Goal: Task Accomplishment & Management: Manage account settings

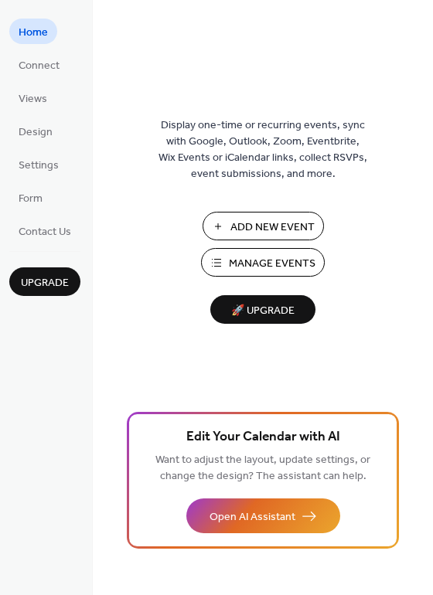
click at [270, 259] on span "Manage Events" at bounding box center [272, 264] width 87 height 16
click at [251, 270] on span "Manage Events" at bounding box center [272, 264] width 87 height 16
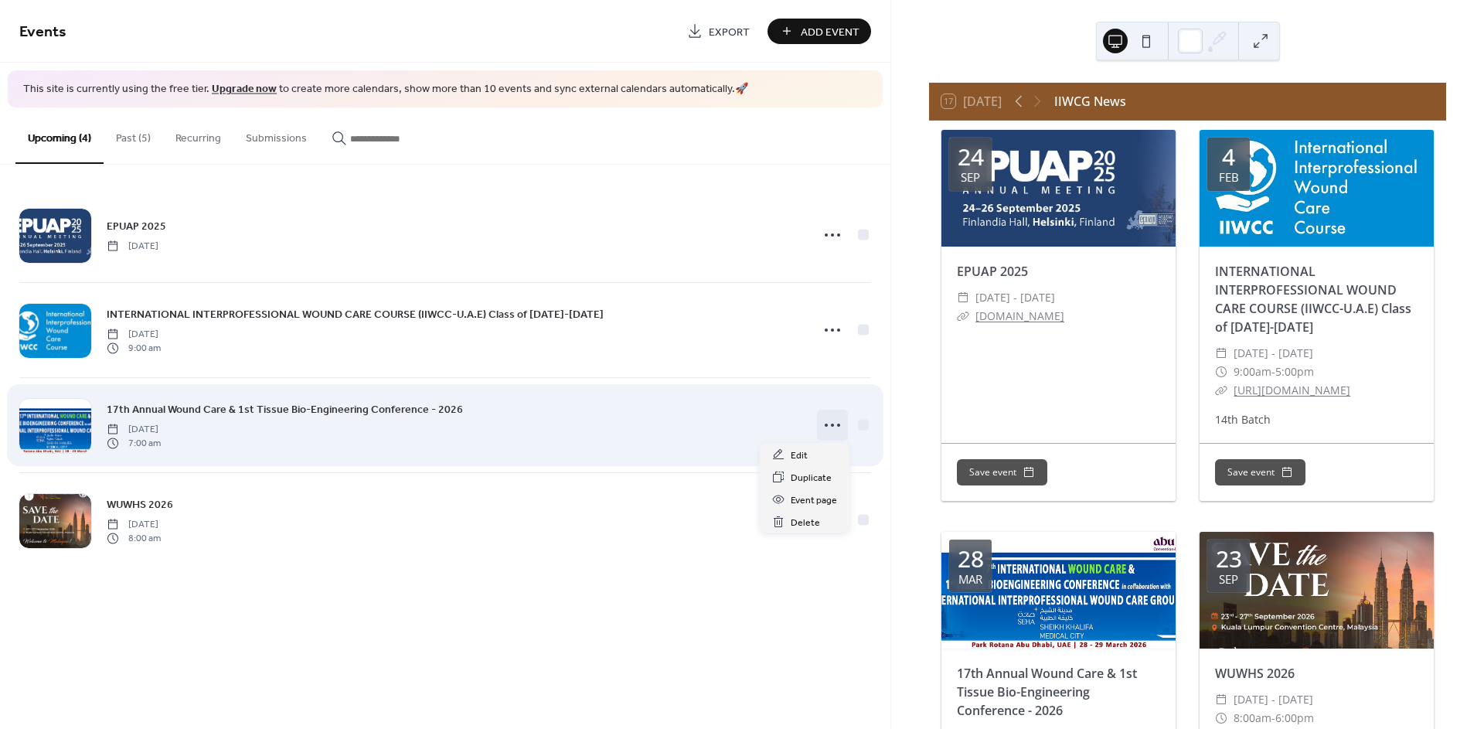
drag, startPoint x: 817, startPoint y: 427, endPoint x: 837, endPoint y: 420, distance: 20.5
click at [837, 420] on icon at bounding box center [832, 425] width 25 height 25
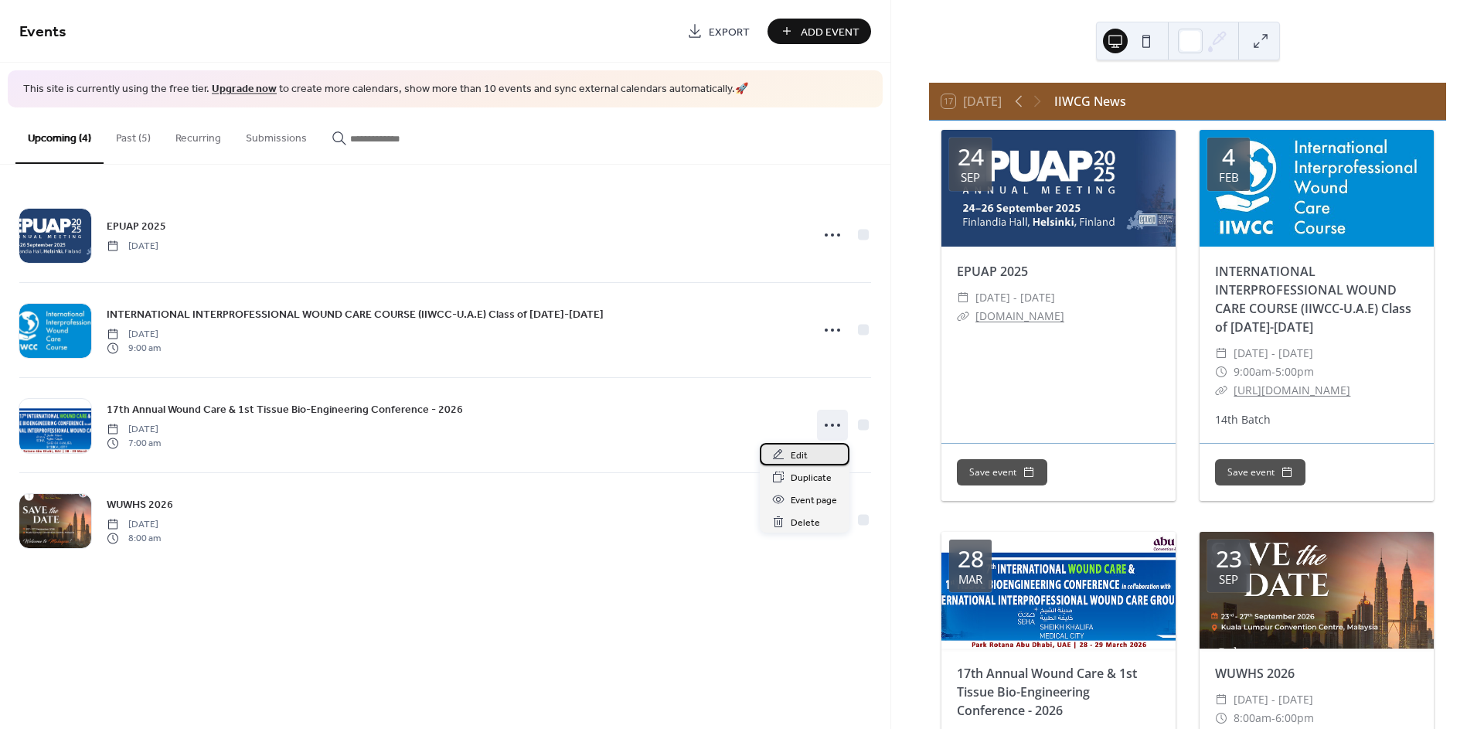
click at [803, 448] on span "Edit" at bounding box center [799, 456] width 17 height 16
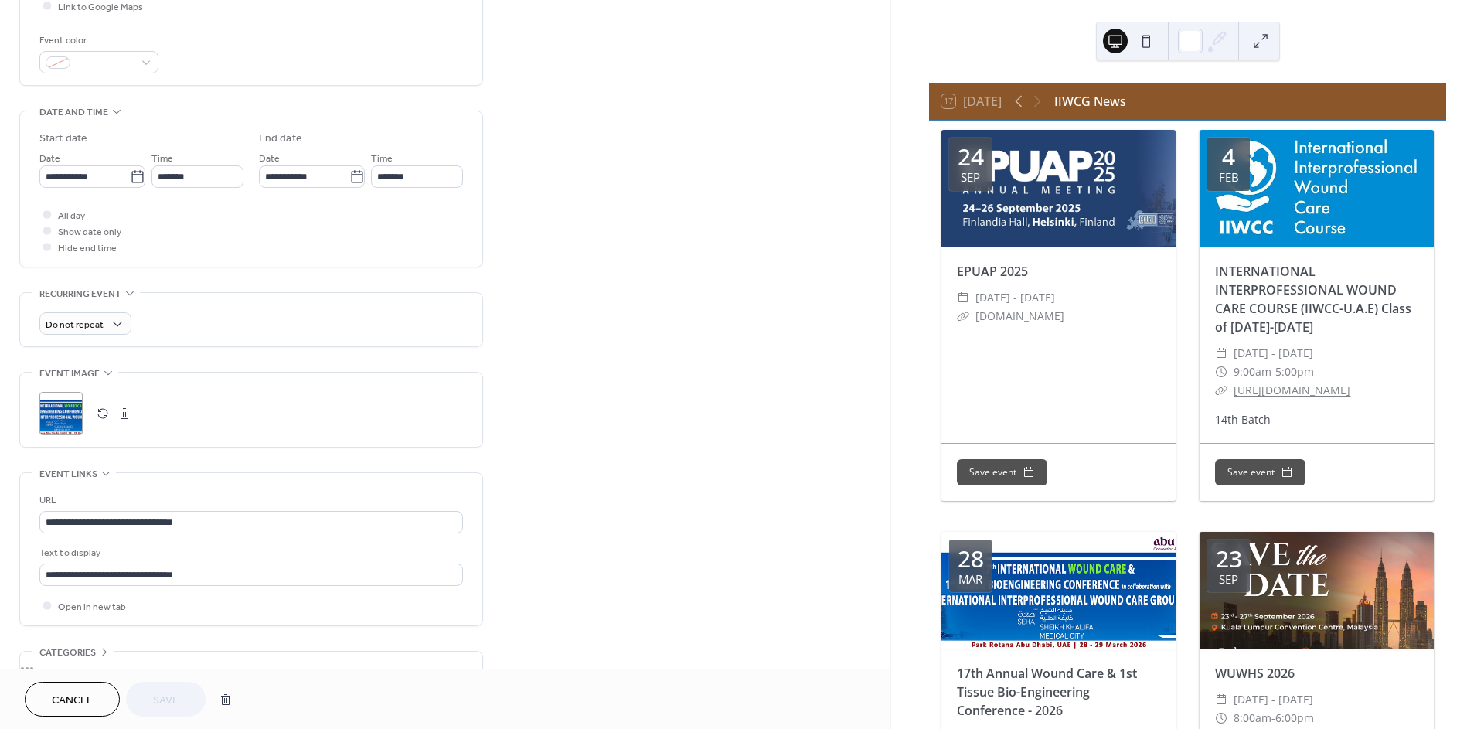
scroll to position [429, 0]
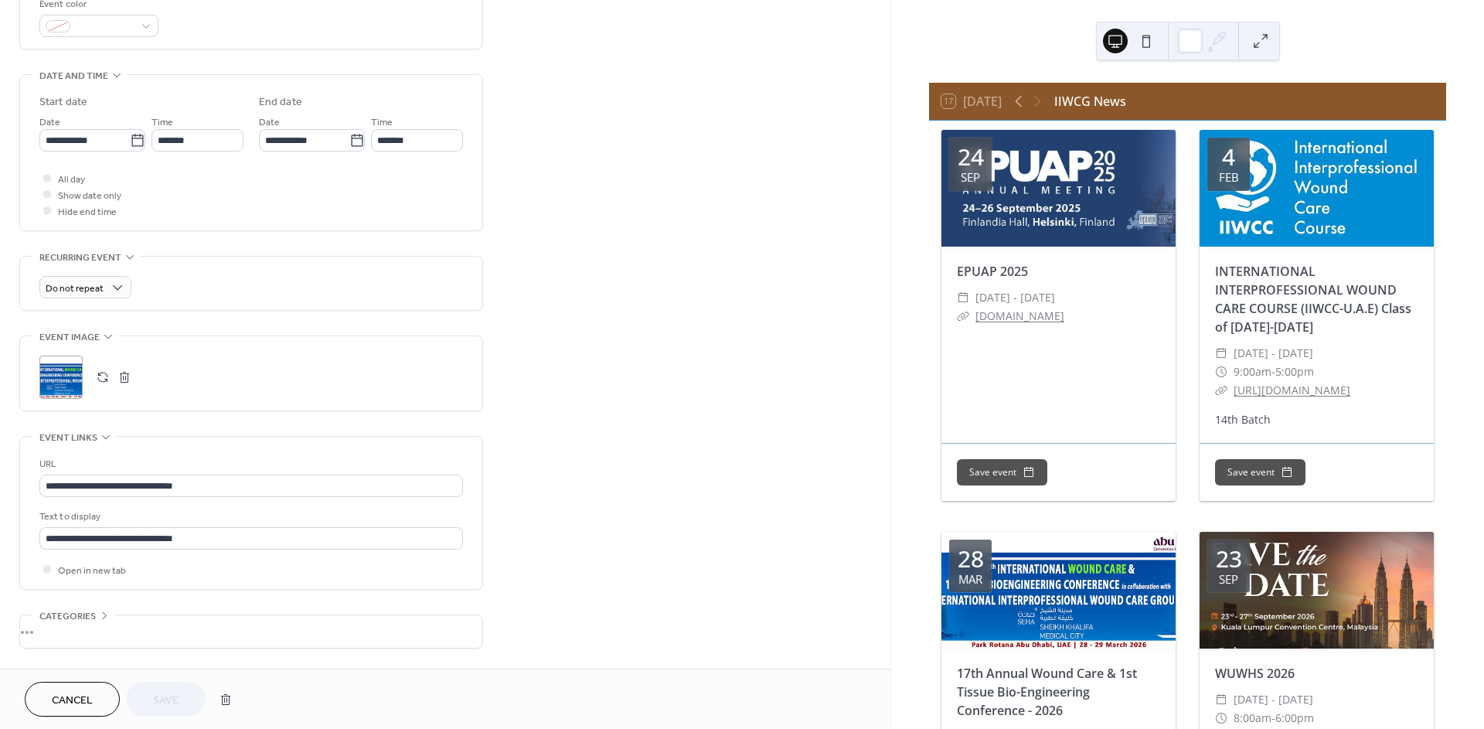
click at [100, 377] on button "button" at bounding box center [103, 377] width 22 height 22
click at [151, 698] on button "Save" at bounding box center [166, 699] width 80 height 35
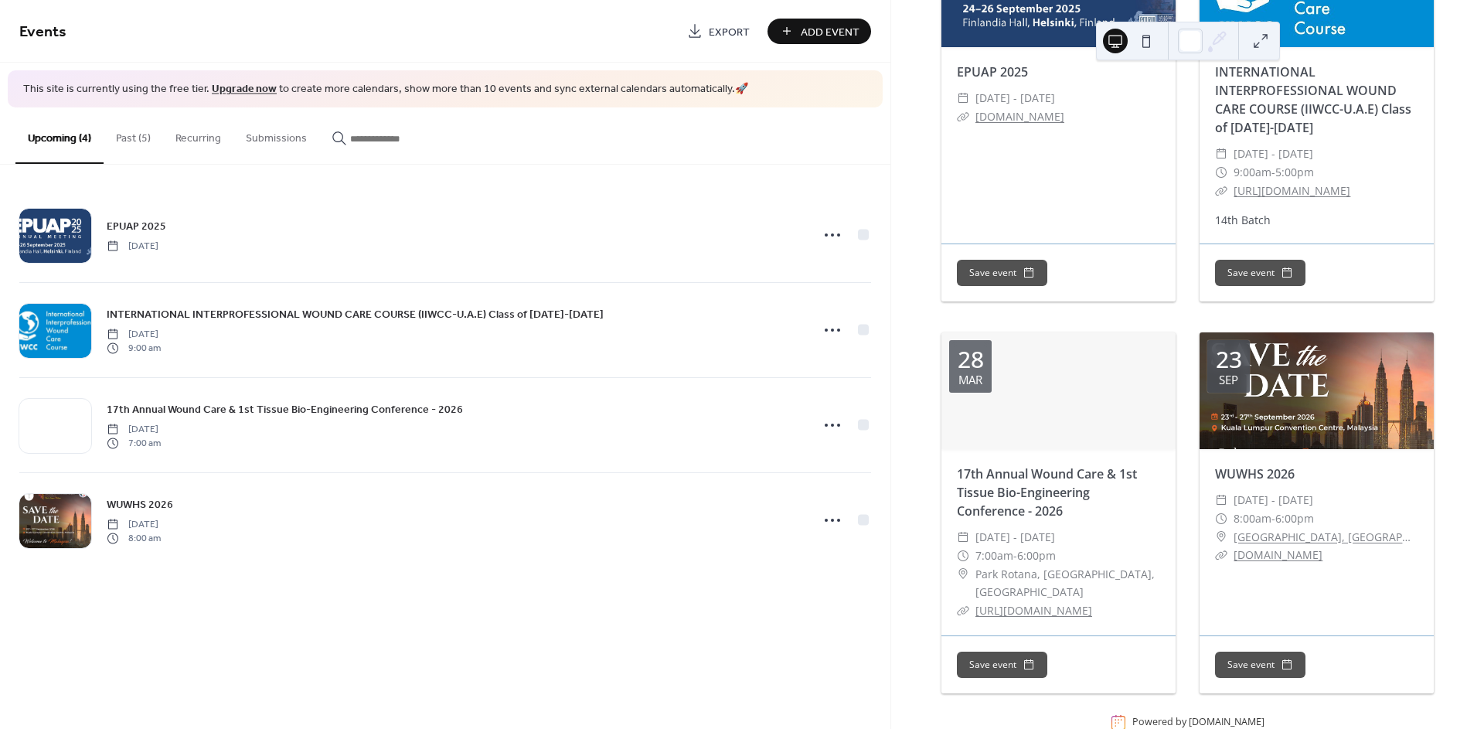
scroll to position [145, 0]
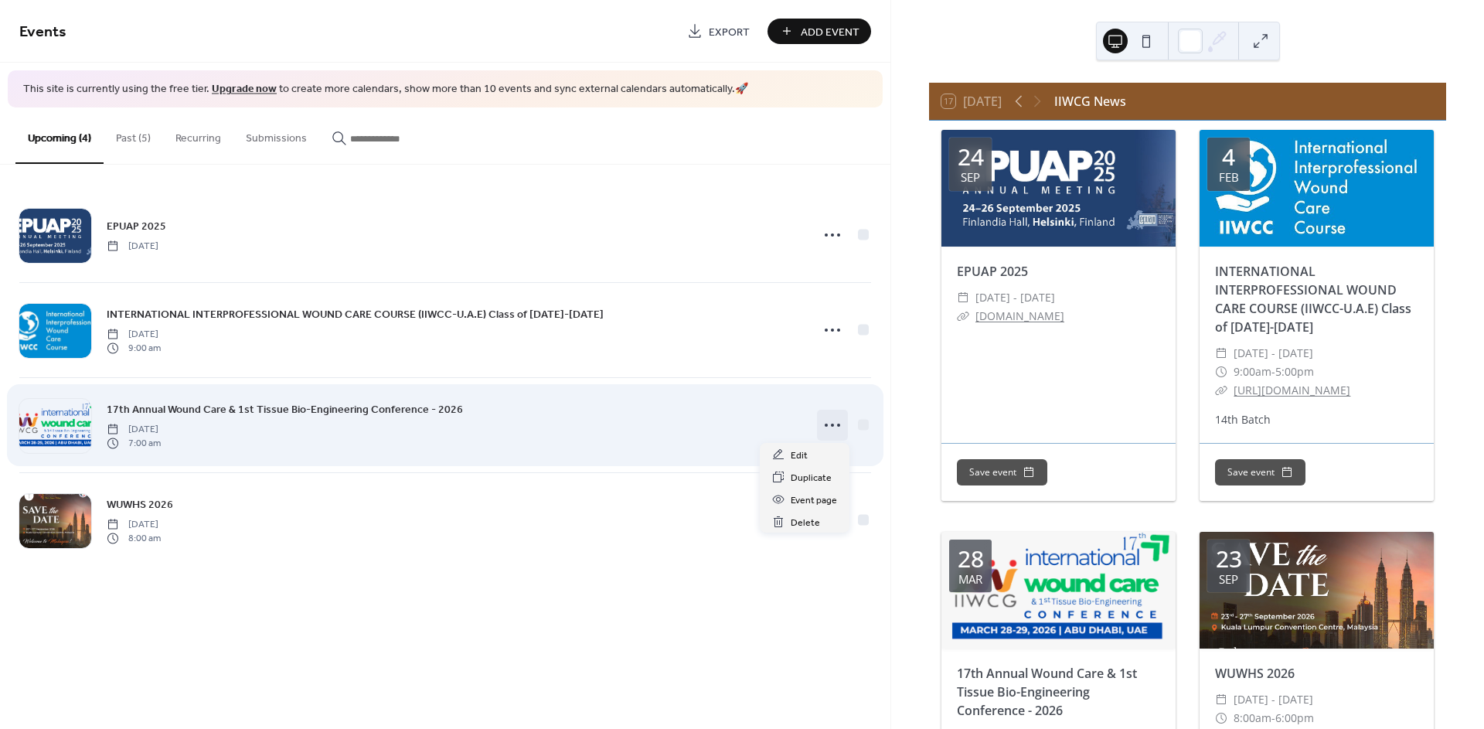
click at [833, 422] on icon at bounding box center [832, 425] width 25 height 25
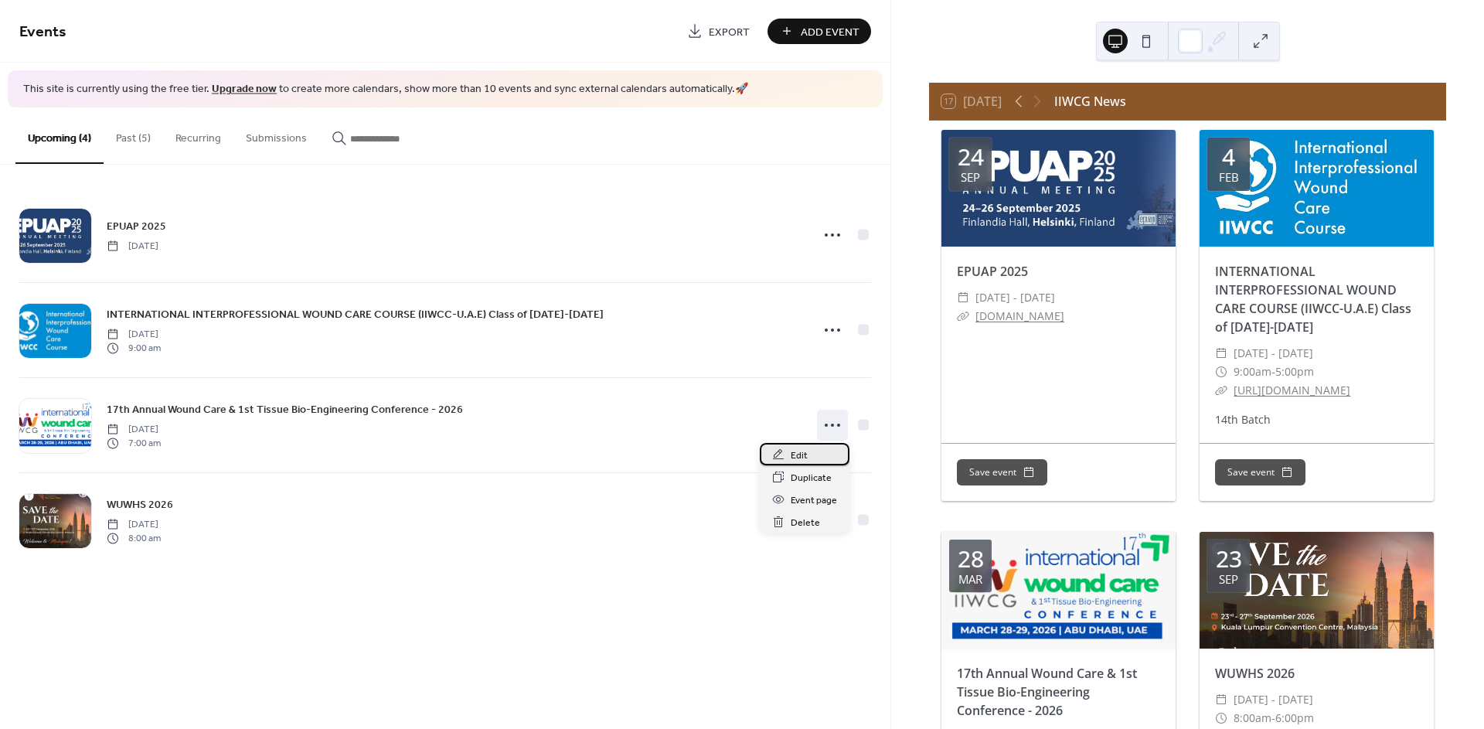
click at [818, 450] on div "Edit" at bounding box center [805, 454] width 90 height 22
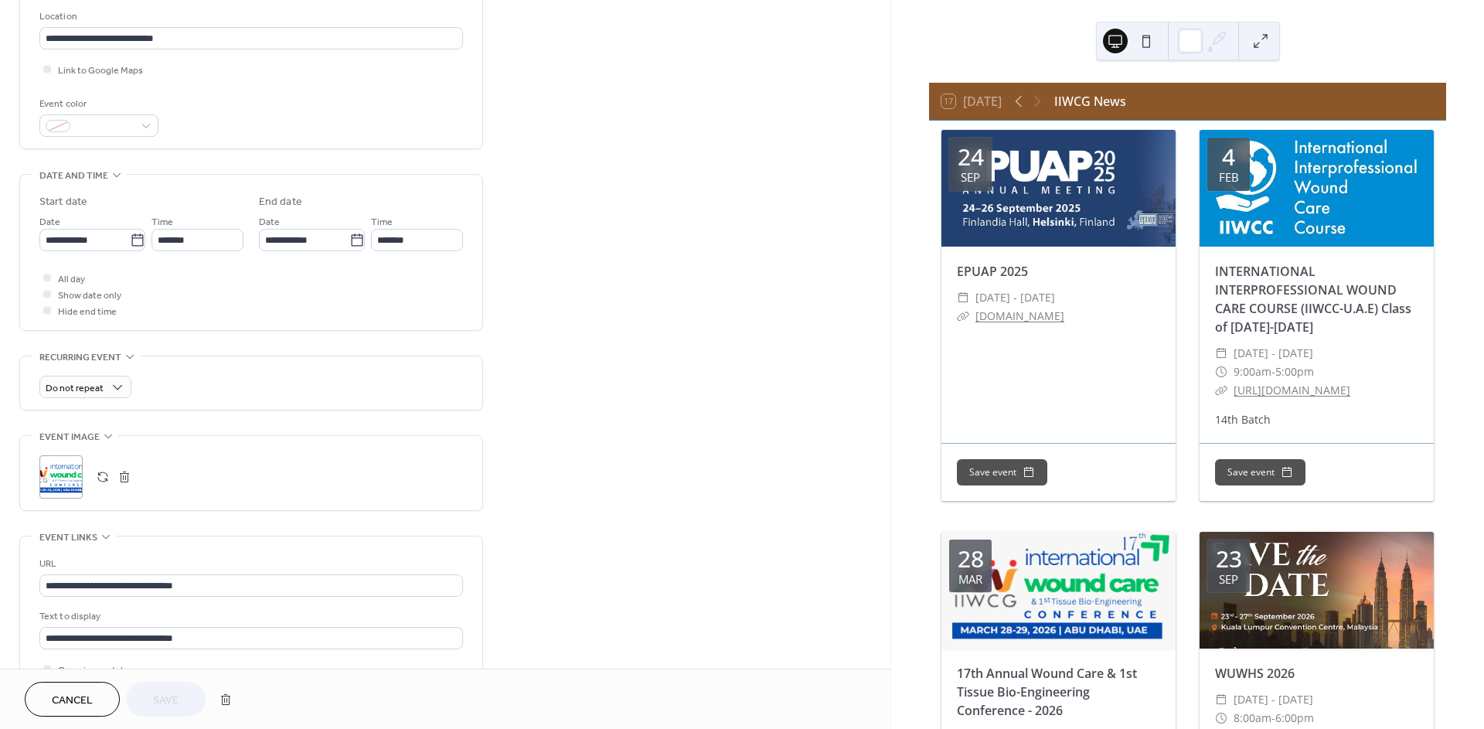
scroll to position [343, 0]
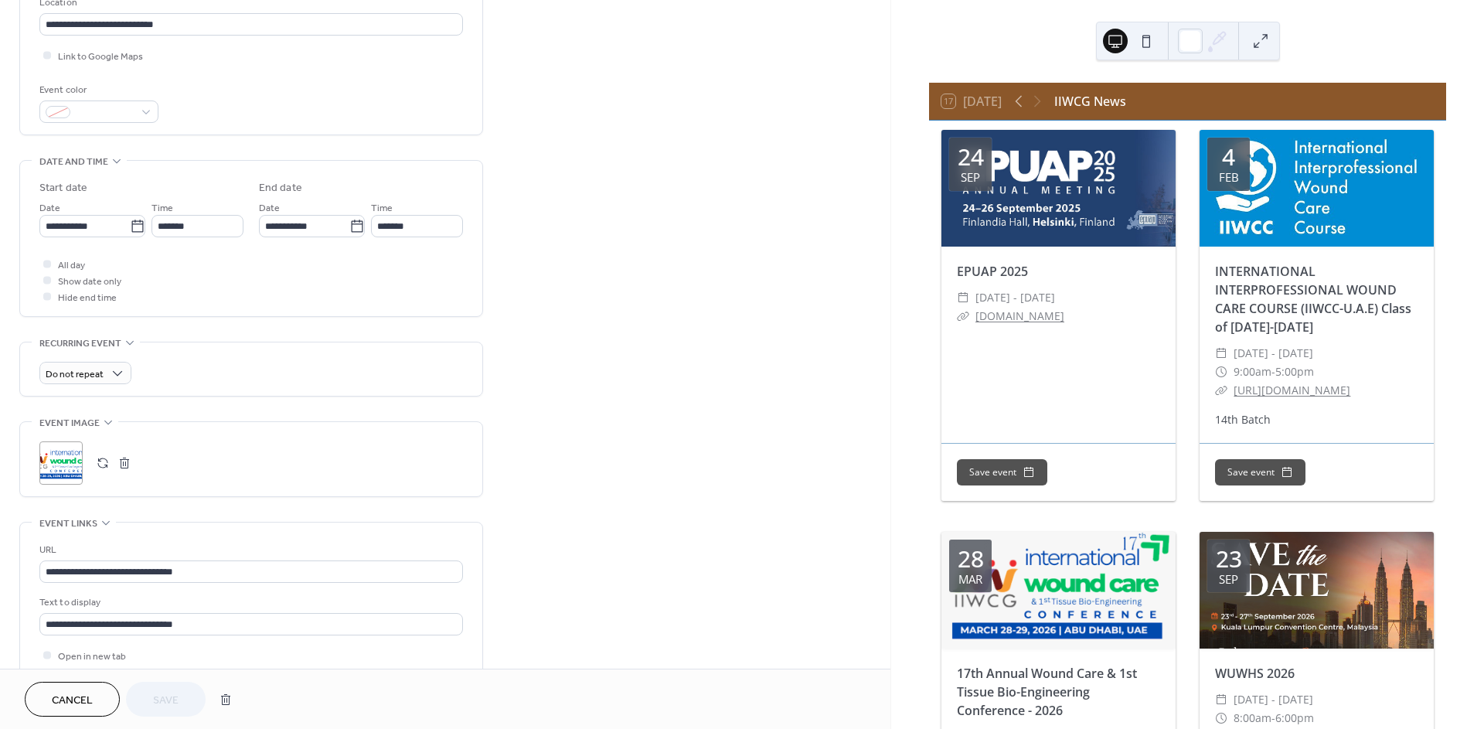
click at [102, 462] on button "button" at bounding box center [103, 463] width 22 height 22
click at [151, 698] on button "Save" at bounding box center [166, 699] width 80 height 35
